Goal: Task Accomplishment & Management: Manage account settings

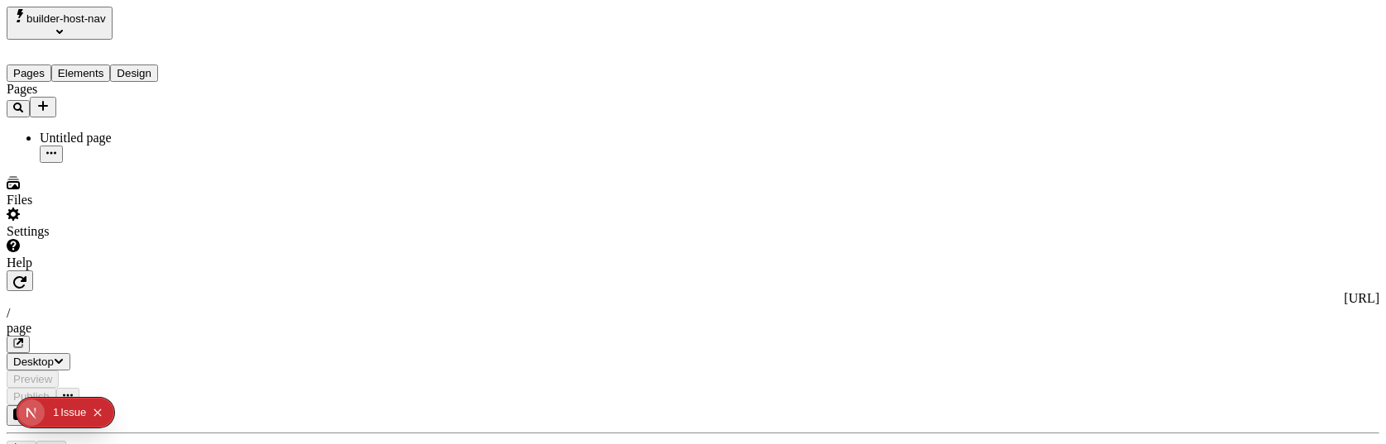
click at [108, 131] on div "Untitled page" at bounding box center [122, 138] width 165 height 15
click at [104, 411] on button "Collapse issues badge" at bounding box center [98, 413] width 20 height 20
click at [65, 239] on div "Settings" at bounding box center [106, 231] width 199 height 15
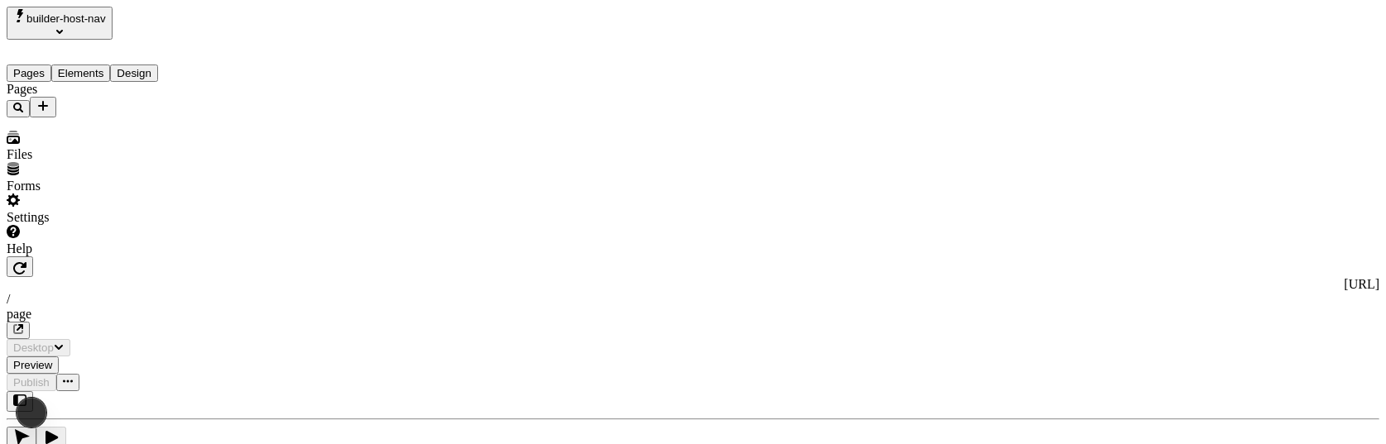
type input "/page"
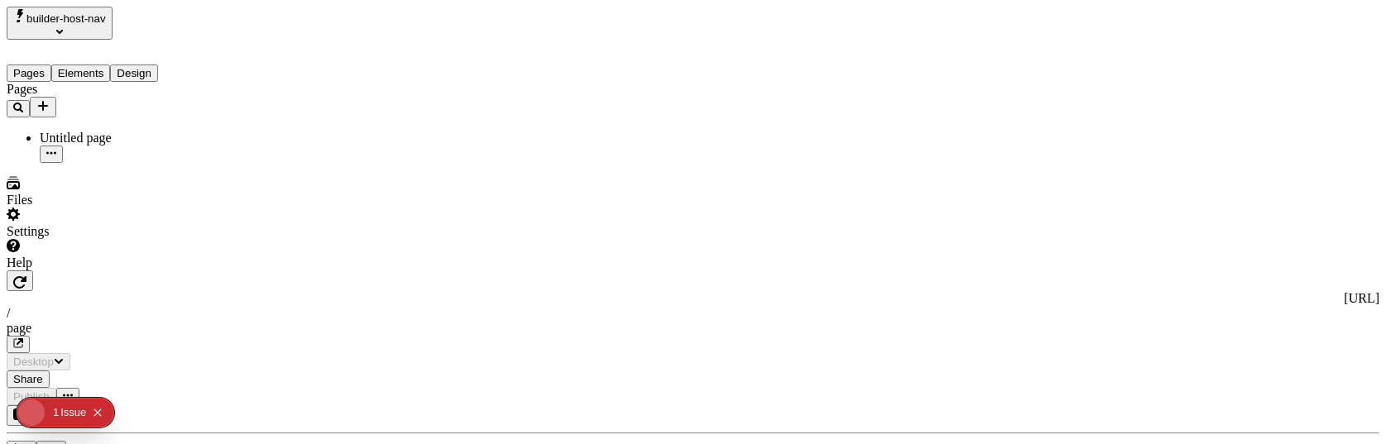
type input "/page"
click at [74, 415] on div "Issue" at bounding box center [73, 413] width 26 height 30
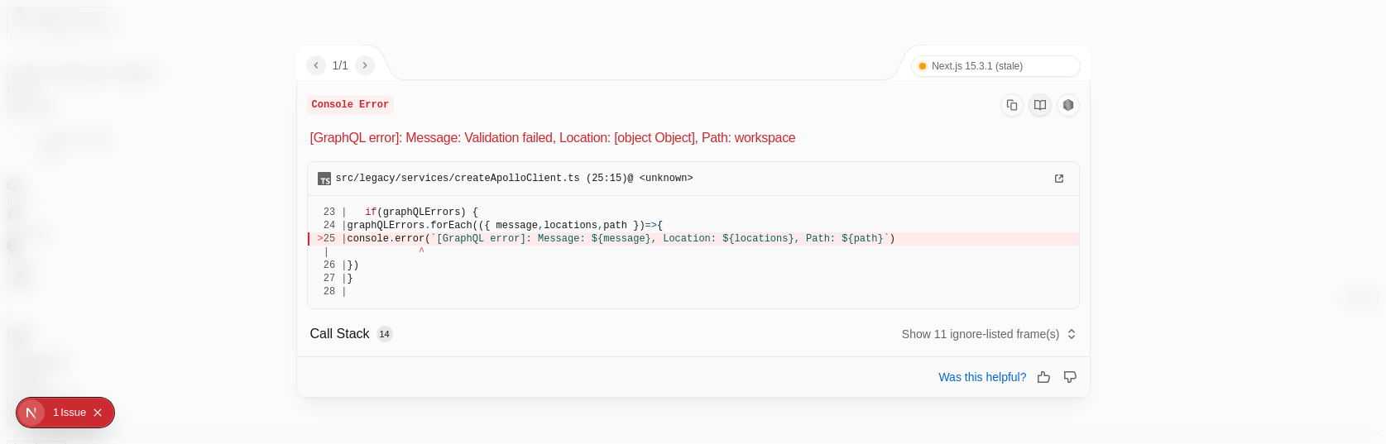
click at [173, 207] on div at bounding box center [693, 222] width 1386 height 444
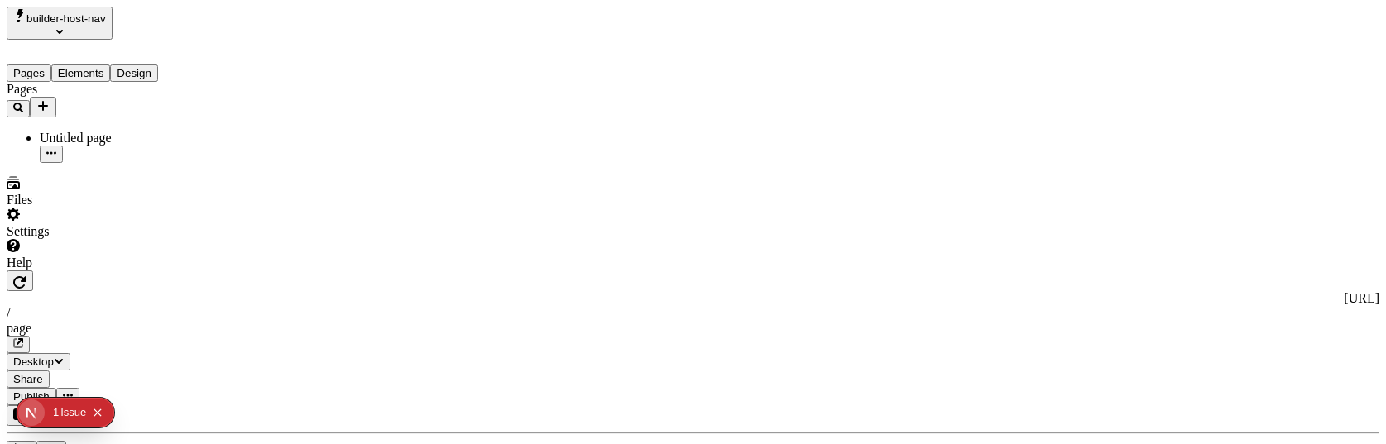
click at [100, 404] on button "Collapse issues badge" at bounding box center [98, 413] width 20 height 20
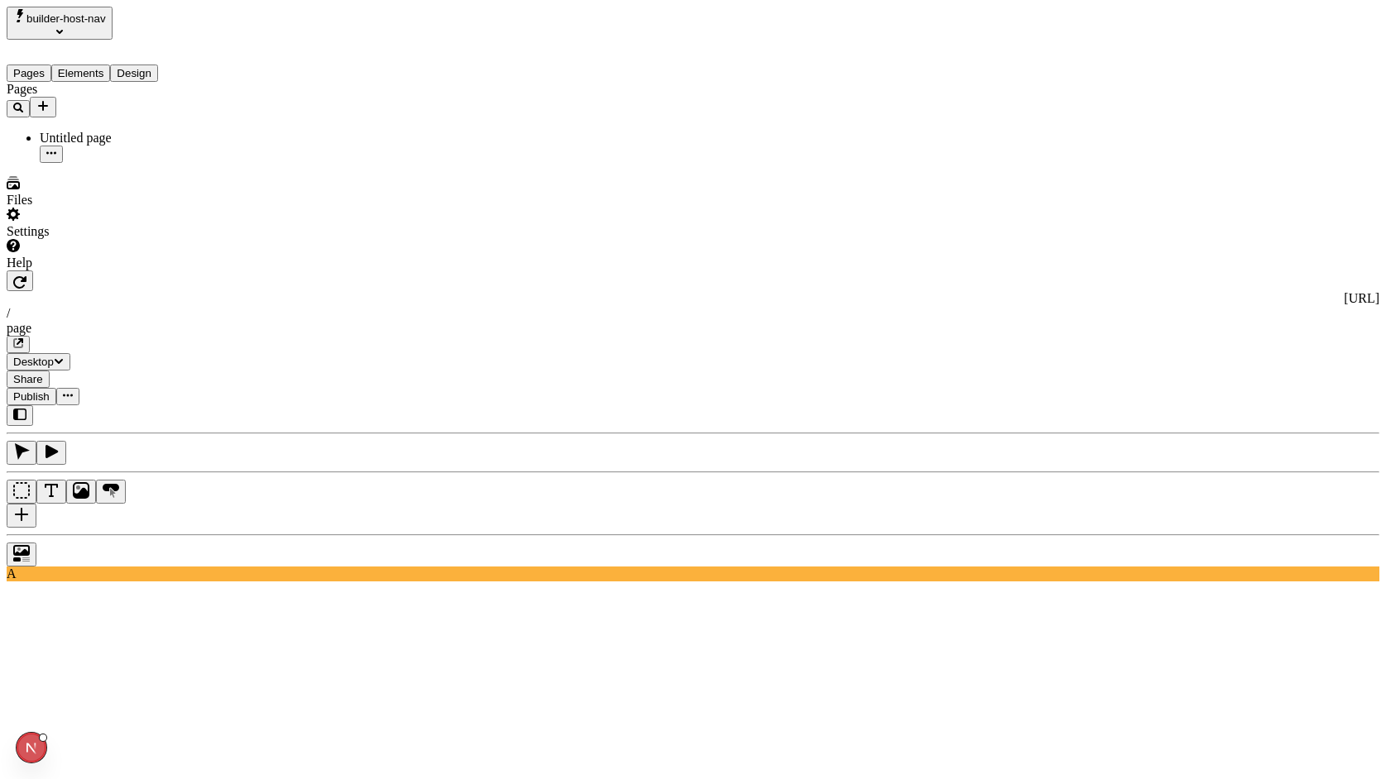
type input "/"
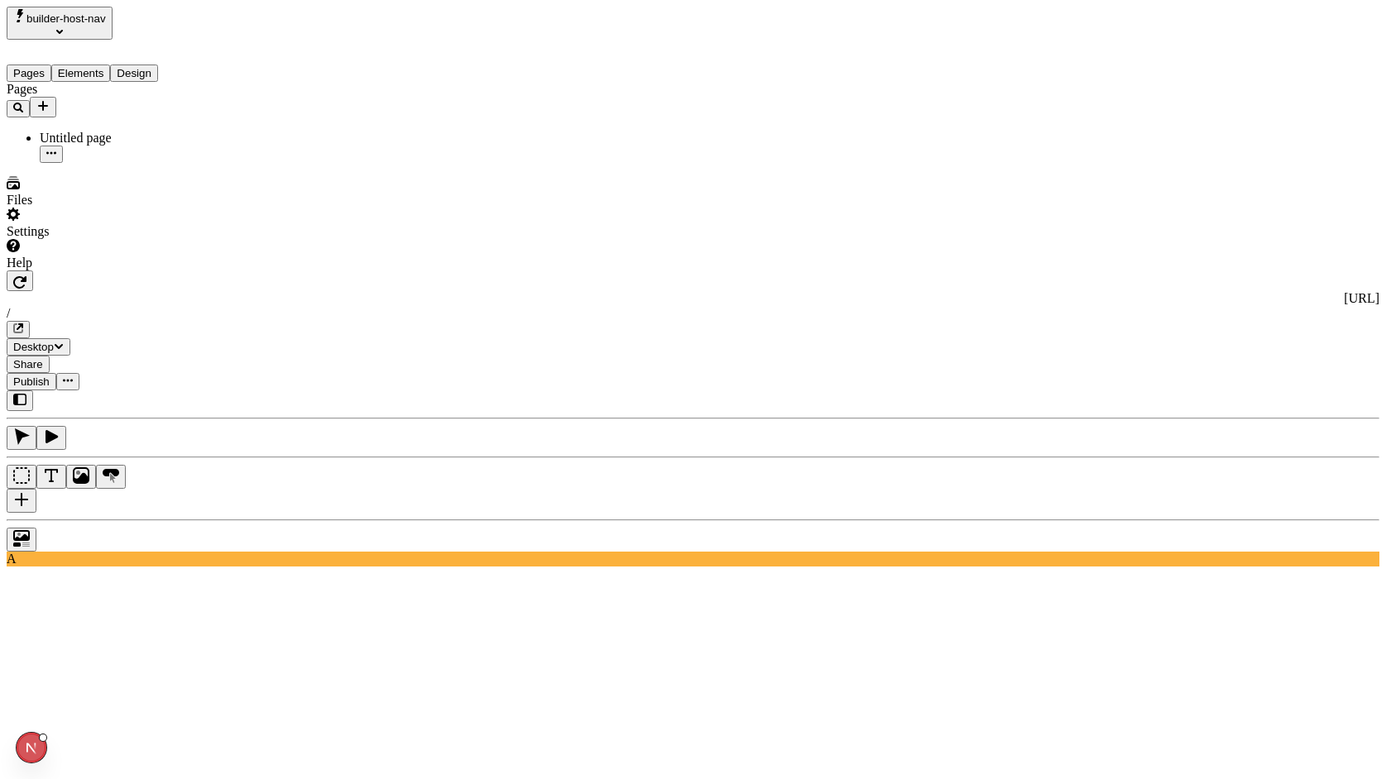
click at [104, 239] on div "Settings" at bounding box center [106, 223] width 199 height 31
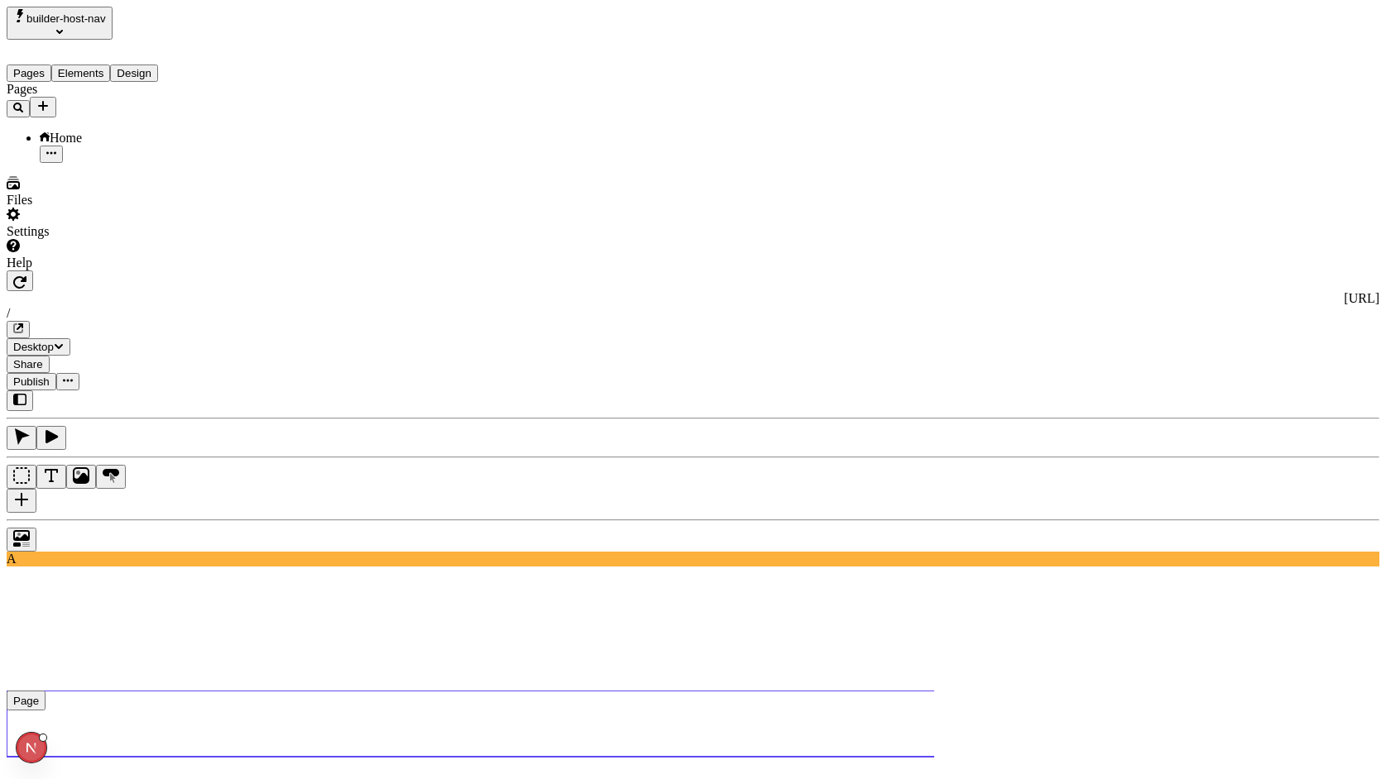
click at [449, 444] on use at bounding box center [537, 724] width 1060 height 66
click at [113, 7] on button "builder-host-nav" at bounding box center [60, 23] width 106 height 33
